Goal: Task Accomplishment & Management: Complete application form

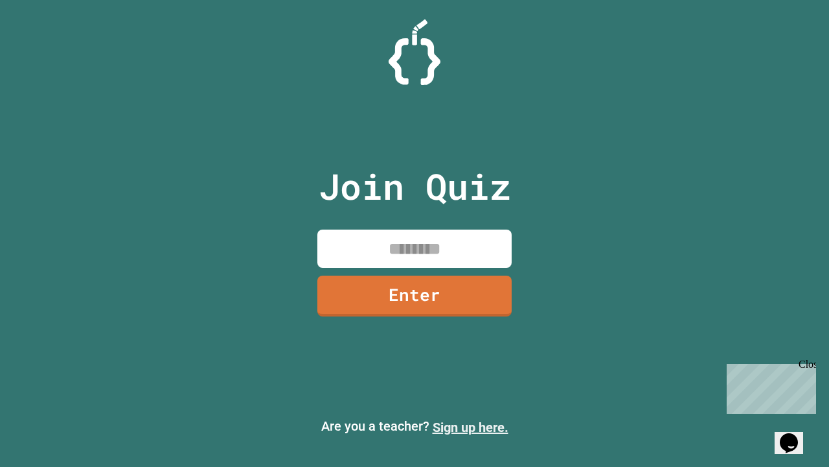
click at [470, 427] on link "Sign up here." at bounding box center [471, 427] width 76 height 16
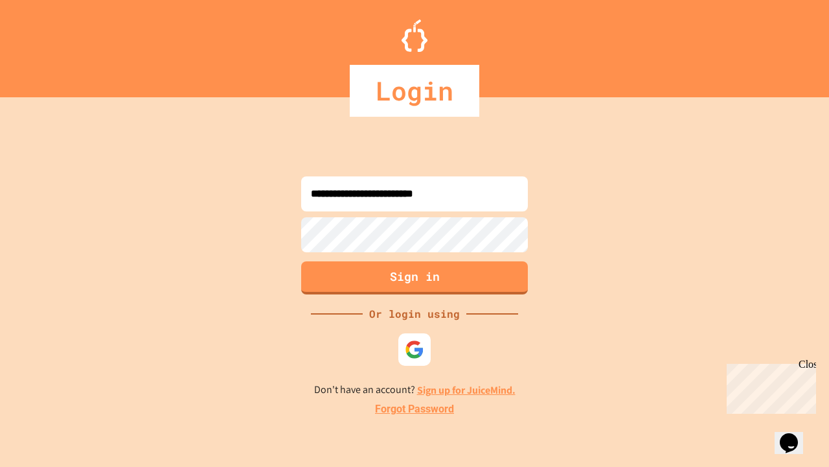
type input "**********"
